Goal: Task Accomplishment & Management: Complete application form

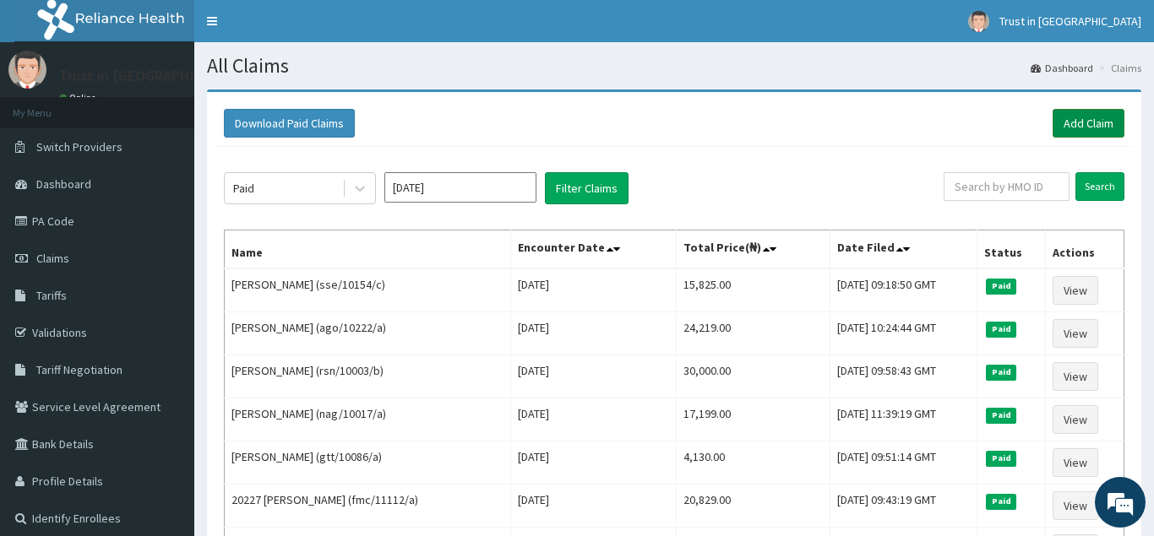
click at [1087, 112] on link "Add Claim" at bounding box center [1089, 123] width 72 height 29
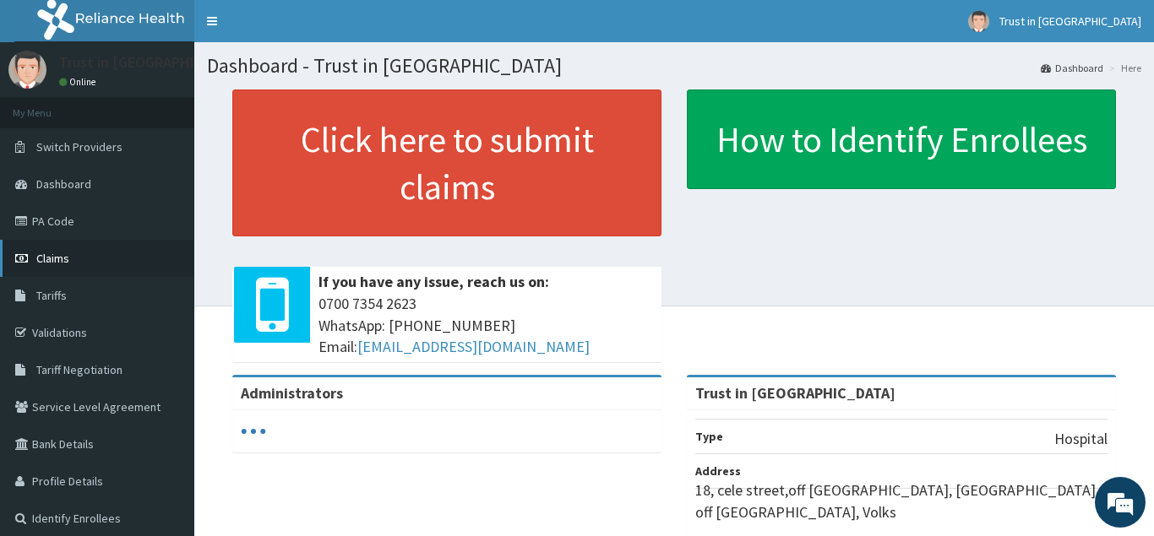
click at [39, 249] on link "Claims" at bounding box center [97, 258] width 194 height 37
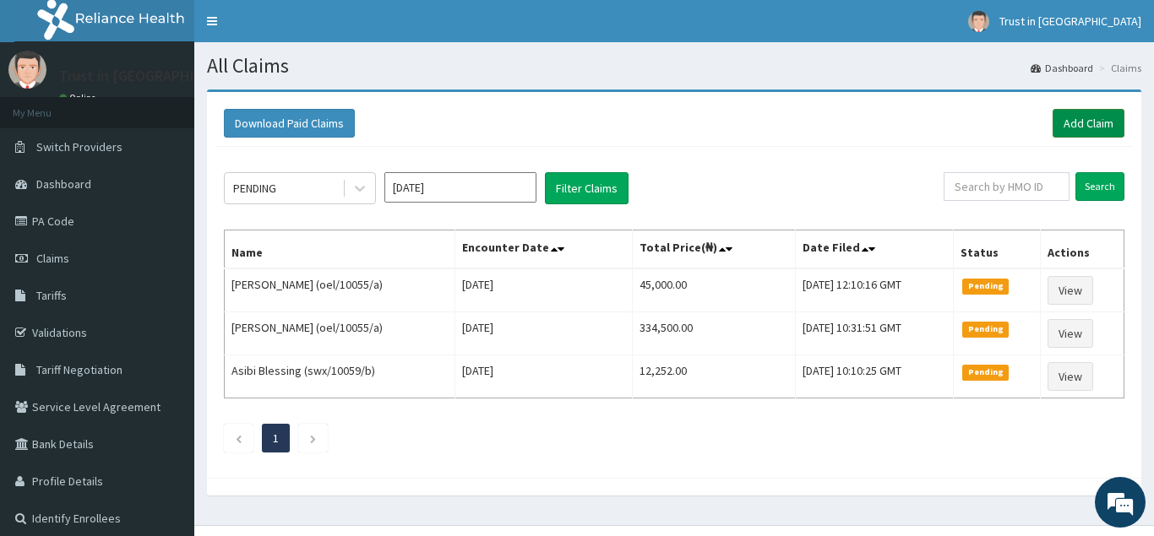
click at [1097, 124] on link "Add Claim" at bounding box center [1089, 123] width 72 height 29
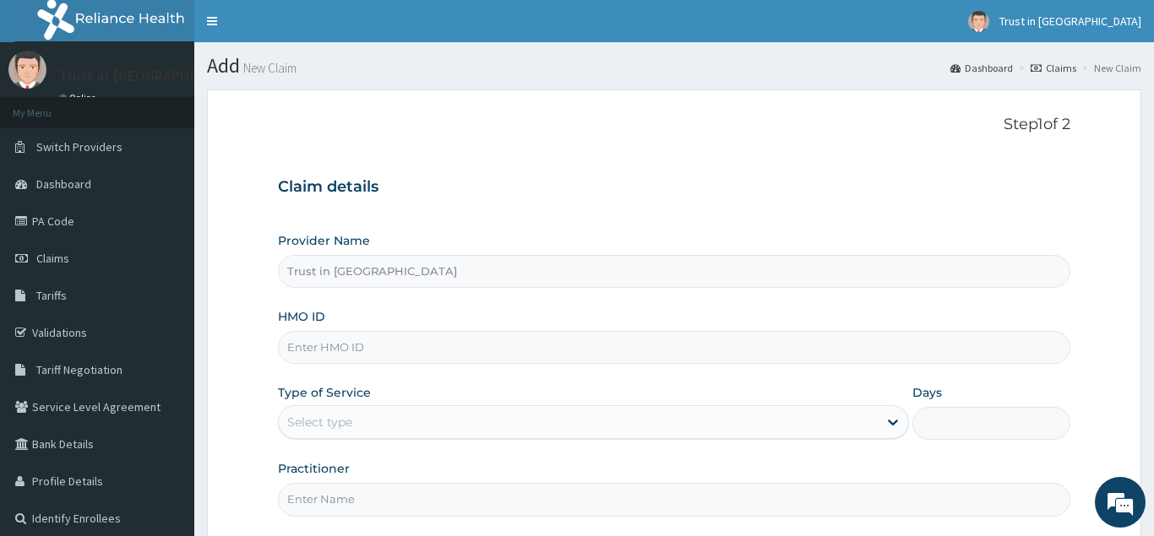
type input "Trust in [GEOGRAPHIC_DATA]"
click at [328, 352] on input "HMO ID" at bounding box center [674, 347] width 792 height 33
type input "f"
type input "lpd/10104/a"
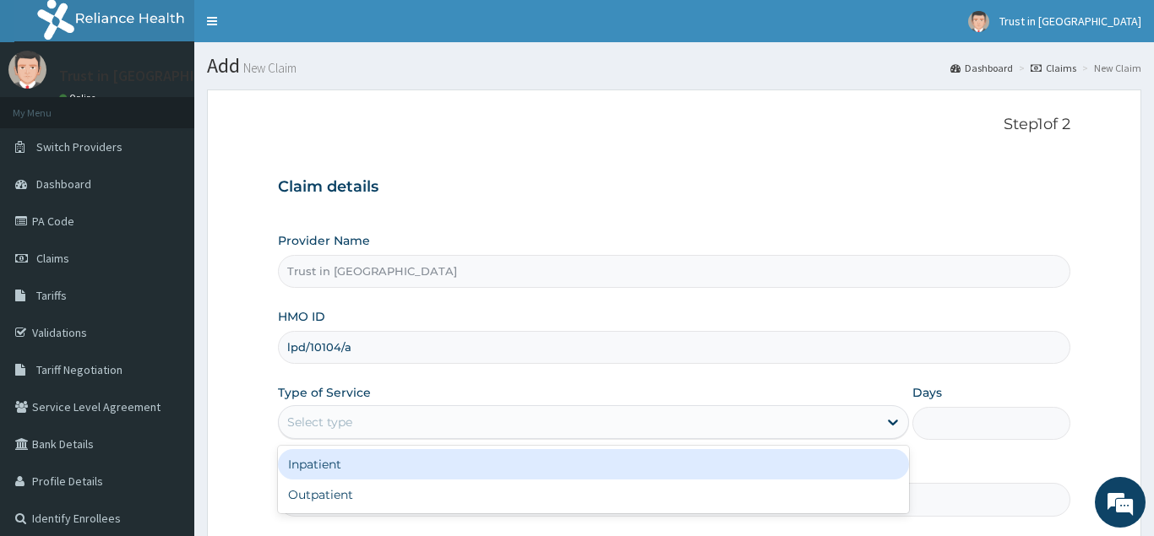
click at [343, 416] on div "Select type" at bounding box center [319, 422] width 65 height 17
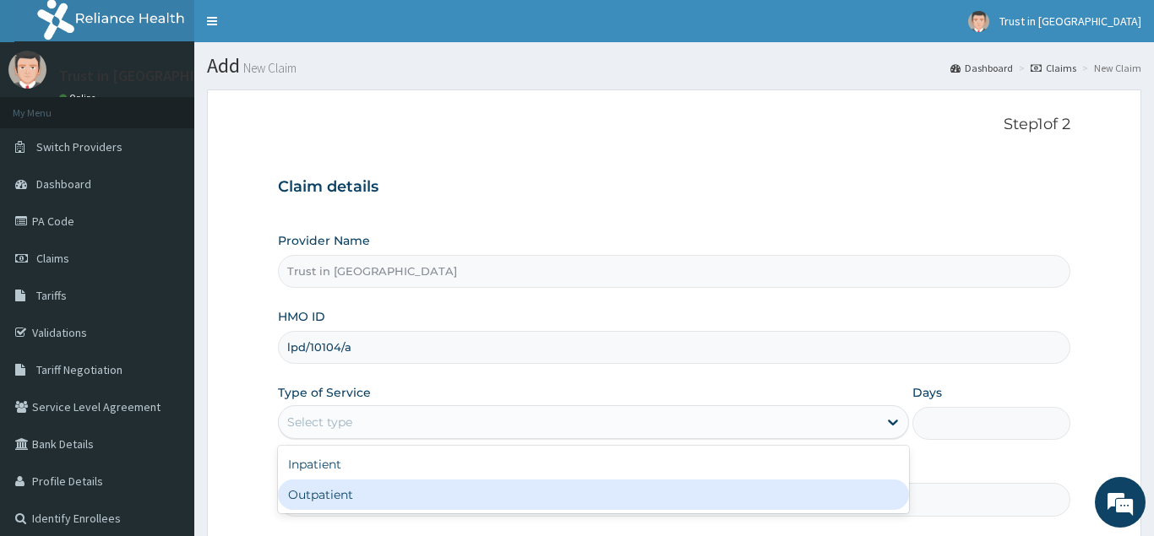
click at [329, 493] on div "Outpatient" at bounding box center [594, 495] width 632 height 30
type input "1"
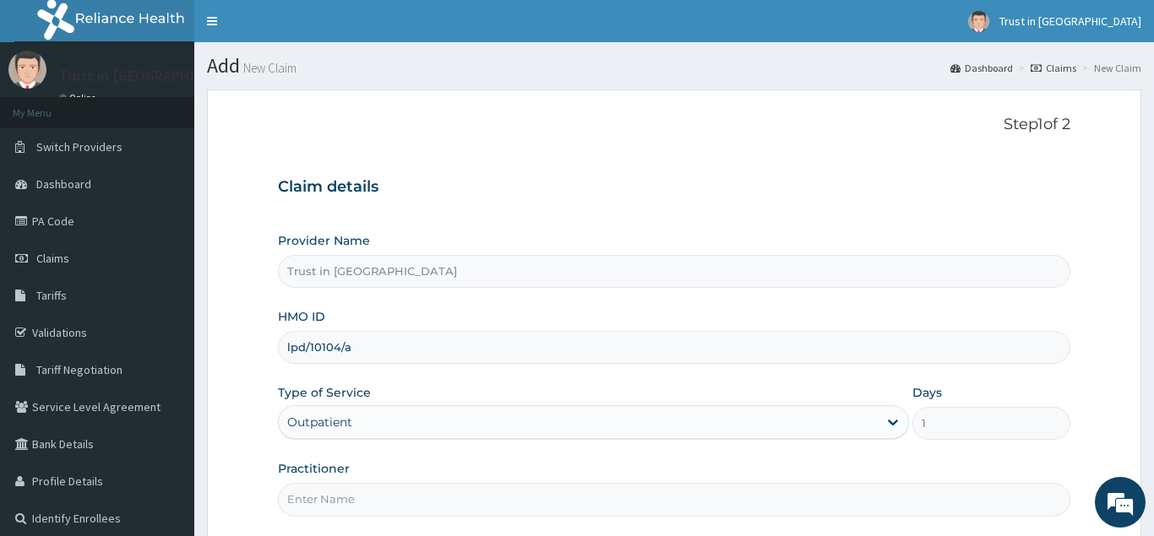
click at [314, 507] on input "Practitioner" at bounding box center [674, 499] width 792 height 33
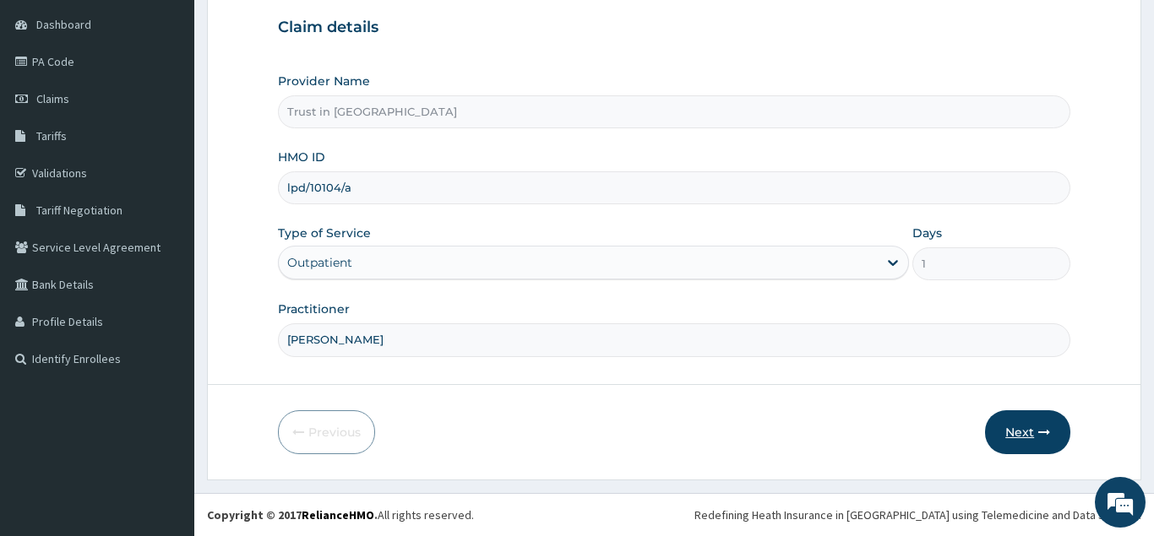
type input "[PERSON_NAME]"
click at [1022, 440] on button "Next" at bounding box center [1027, 433] width 85 height 44
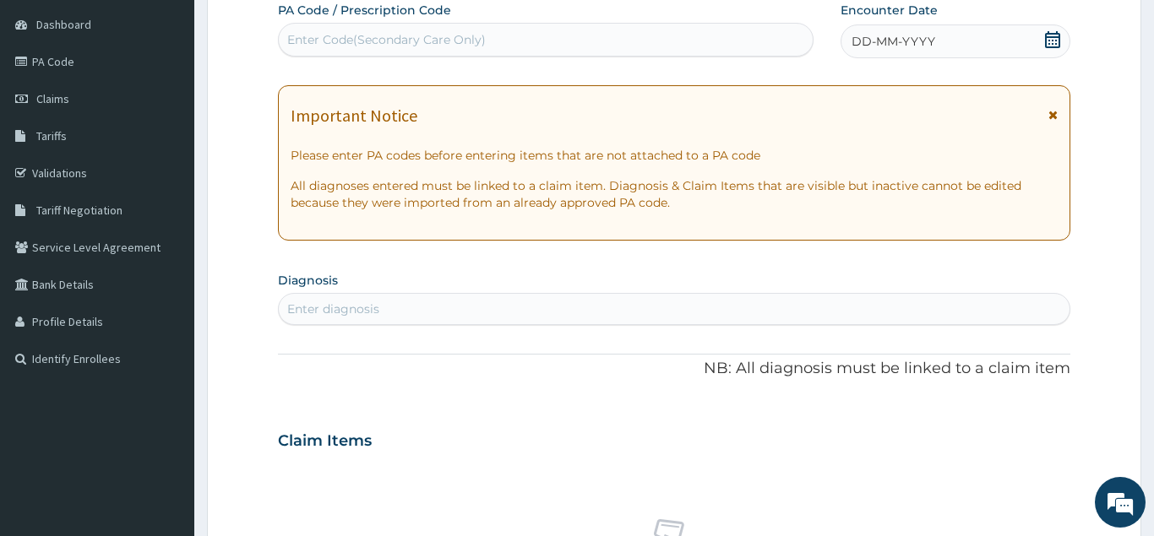
click at [1051, 41] on icon at bounding box center [1052, 39] width 17 height 17
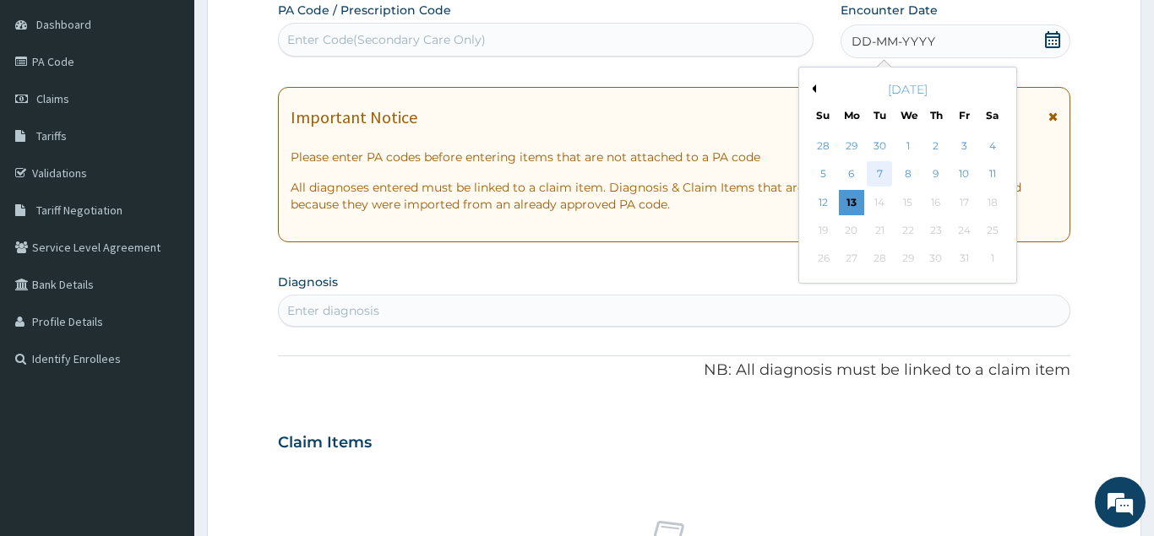
click at [879, 175] on div "7" at bounding box center [880, 174] width 25 height 25
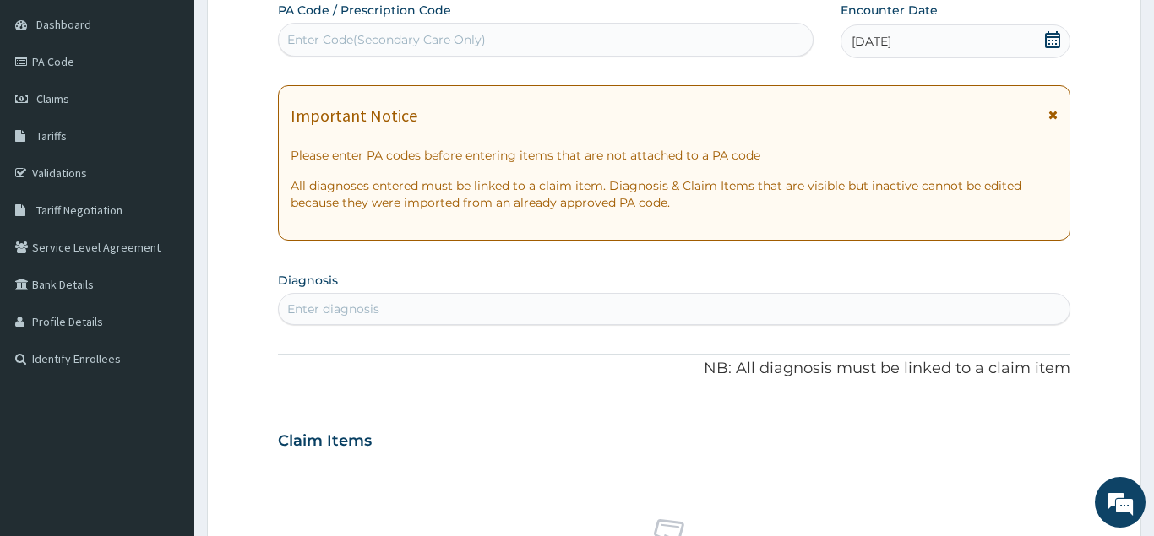
click at [353, 310] on div "Enter diagnosis" at bounding box center [333, 309] width 92 height 17
type input "f"
type input "fru"
